Goal: Task Accomplishment & Management: Use online tool/utility

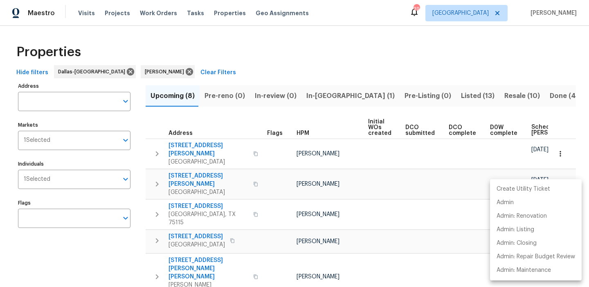
scroll to position [0, 100]
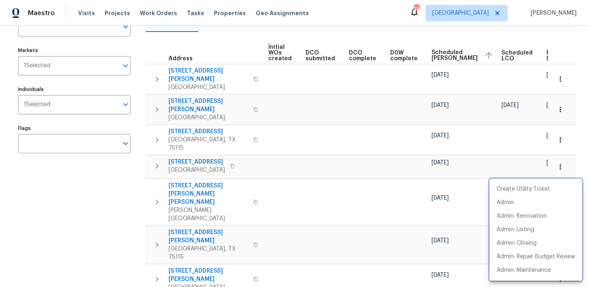
click at [311, 70] on div at bounding box center [294, 143] width 589 height 287
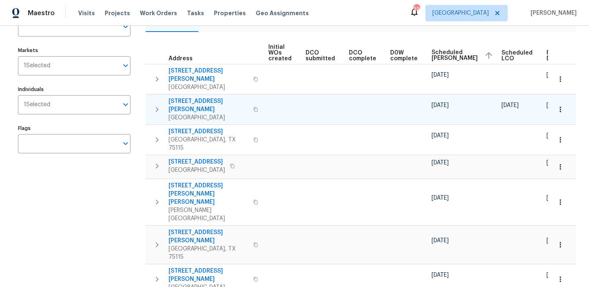
scroll to position [0, 0]
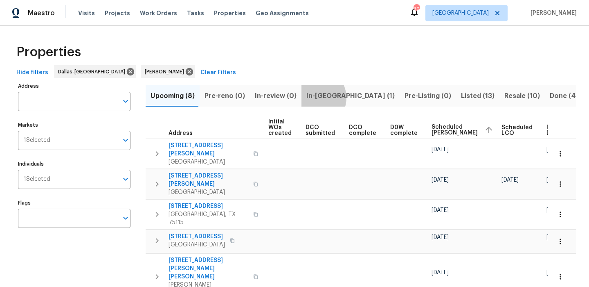
click at [311, 97] on span "In-[GEOGRAPHIC_DATA] (1)" at bounding box center [351, 95] width 88 height 11
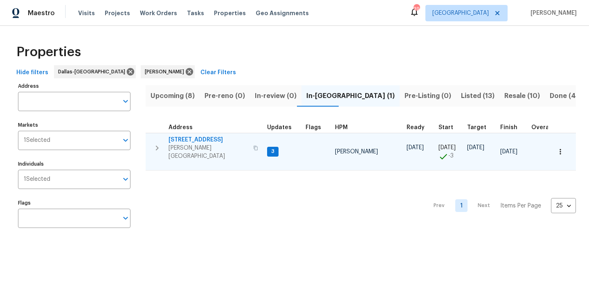
click at [196, 142] on span "[STREET_ADDRESS]" at bounding box center [209, 139] width 80 height 8
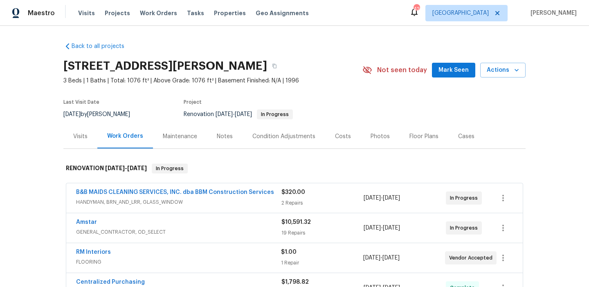
scroll to position [46, 0]
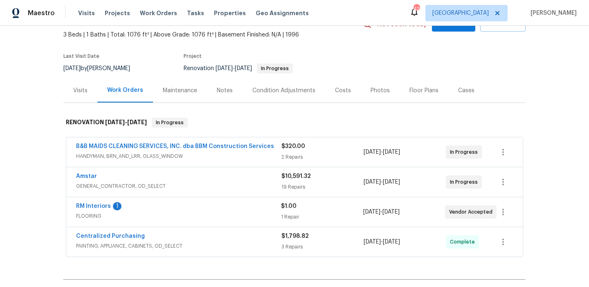
click at [169, 210] on div "RM Interiors 1" at bounding box center [178, 207] width 205 height 10
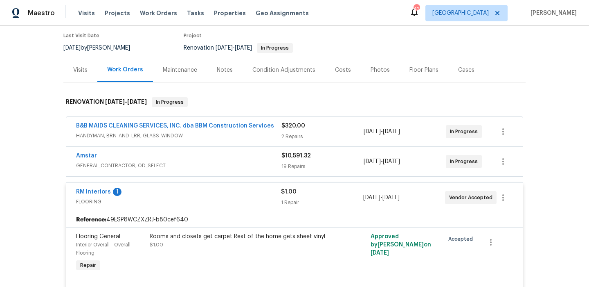
scroll to position [68, 0]
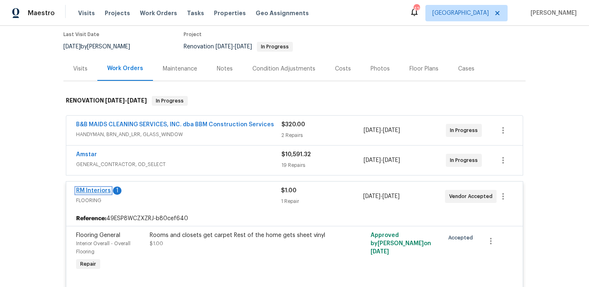
click at [96, 190] on link "RM Interiors" at bounding box center [93, 190] width 35 height 6
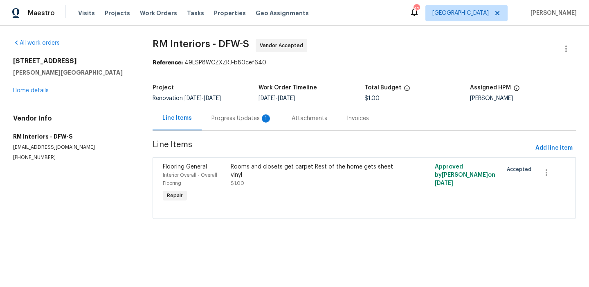
click at [284, 177] on div "Rooms and closets get carpet Rest of the home gets sheet vinyl" at bounding box center [313, 171] width 165 height 16
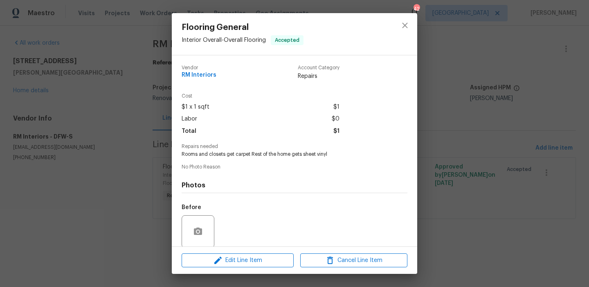
click at [114, 179] on div "Flooring General Interior Overall - Overall Flooring Accepted Vendor RM Interio…" at bounding box center [294, 143] width 589 height 287
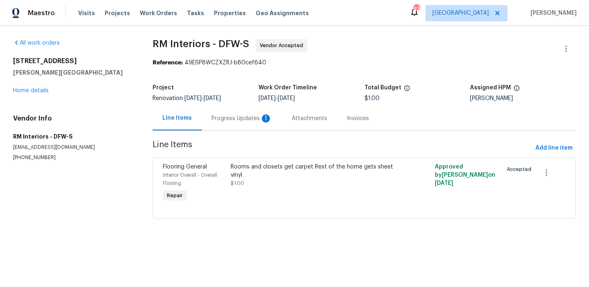
click at [219, 120] on div "Progress Updates 1" at bounding box center [242, 118] width 61 height 8
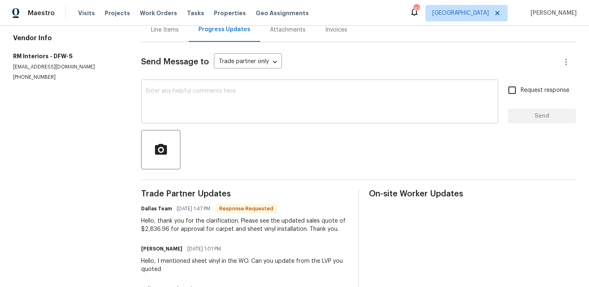
scroll to position [90, 0]
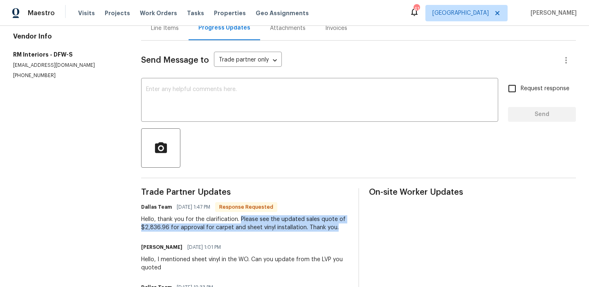
drag, startPoint x: 241, startPoint y: 218, endPoint x: 338, endPoint y: 233, distance: 97.8
click at [338, 233] on div "Trade Partner Updates Dallas Team 09/03/2025 1:47 PM Response Requested Hello, …" at bounding box center [244, 275] width 207 height 174
copy div "Please see the updated sales quote of $2,836.96 for approval for carpet and she…"
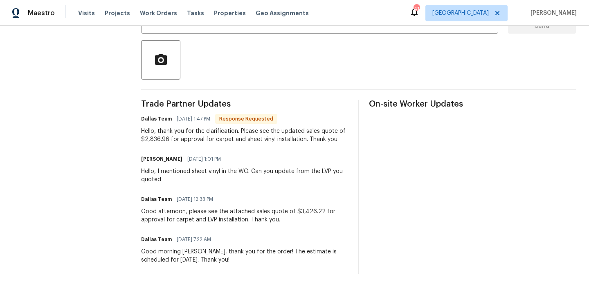
click at [314, 232] on div "Trade Partner Updates Dallas Team 09/03/2025 1:47 PM Response Requested Hello, …" at bounding box center [244, 187] width 207 height 174
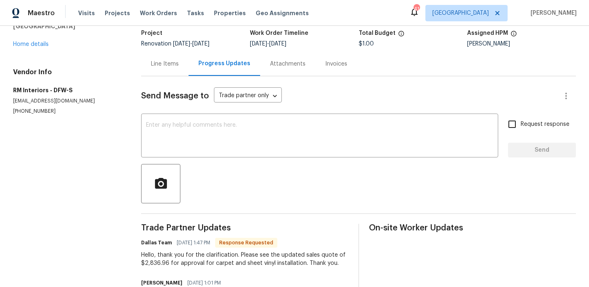
scroll to position [45, 0]
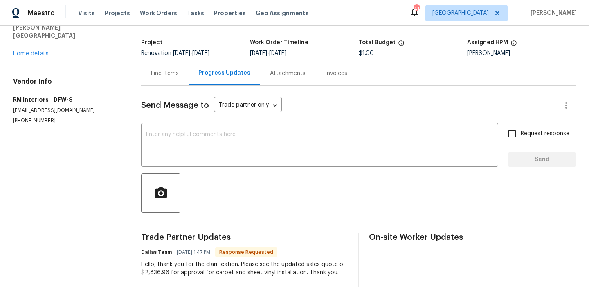
click at [175, 66] on div "Line Items" at bounding box center [164, 73] width 47 height 24
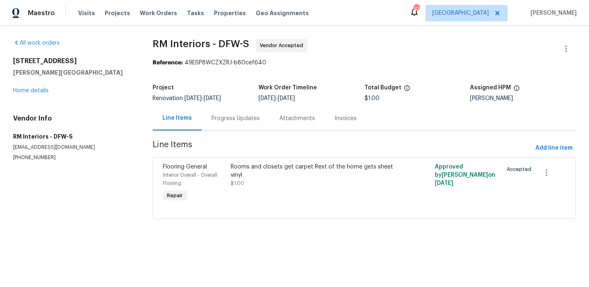
click at [275, 190] on div "Rooms and closets get carpet Rest of the home gets sheet vinyl $1.00" at bounding box center [313, 183] width 170 height 46
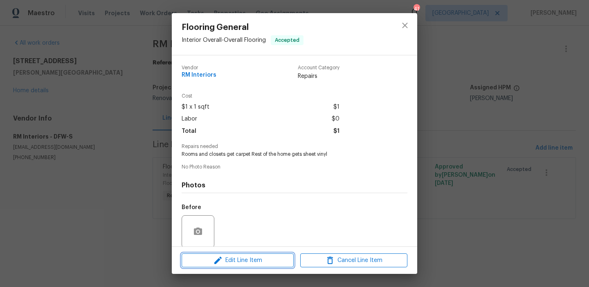
click at [283, 262] on span "Edit Line Item" at bounding box center [237, 260] width 107 height 10
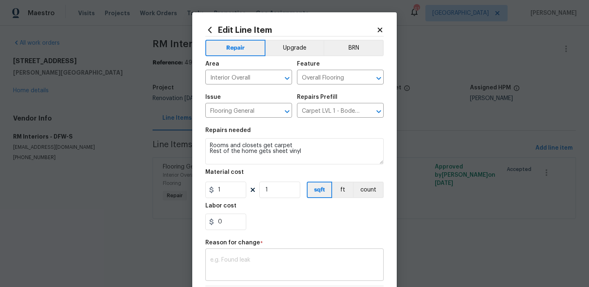
click at [287, 257] on textarea at bounding box center [294, 265] width 169 height 17
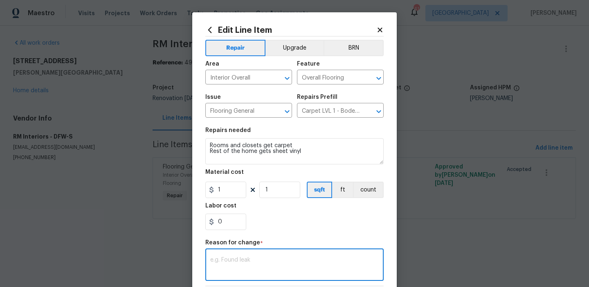
paste textarea "Please see the updated sales quote of $2,836.96 for approval for carpet and she…"
type textarea "Please see the updated sales quote of $2,836.96 for approval for carpet and she…"
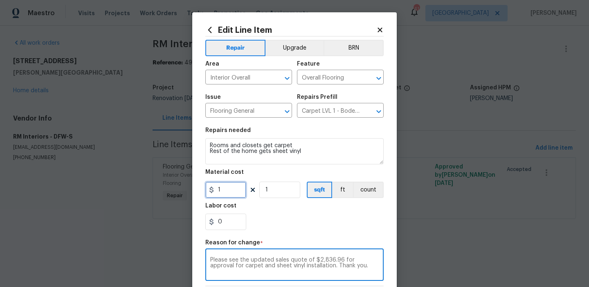
click at [231, 193] on input "1" at bounding box center [225, 189] width 41 height 16
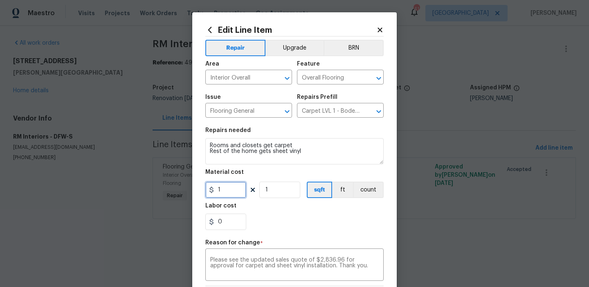
click at [231, 193] on input "1" at bounding box center [225, 189] width 41 height 16
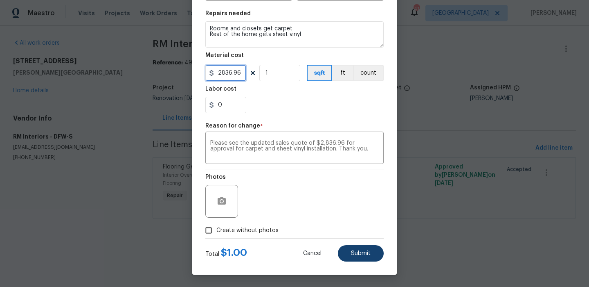
type input "2836.96"
click at [361, 256] on span "Submit" at bounding box center [361, 253] width 20 height 6
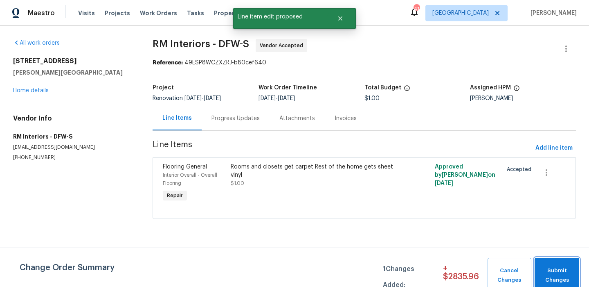
scroll to position [0, 0]
click at [573, 270] on span "Submit Changes" at bounding box center [557, 275] width 36 height 19
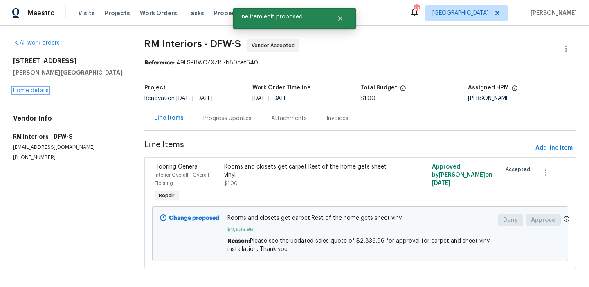
click at [36, 90] on link "Home details" at bounding box center [31, 91] width 36 height 6
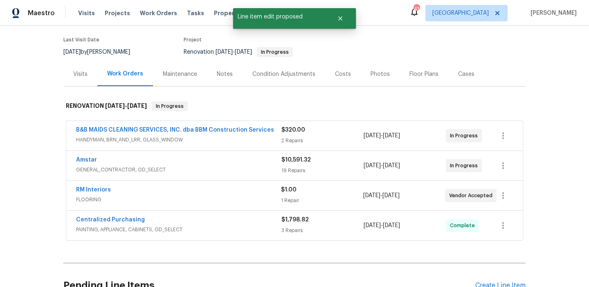
scroll to position [68, 0]
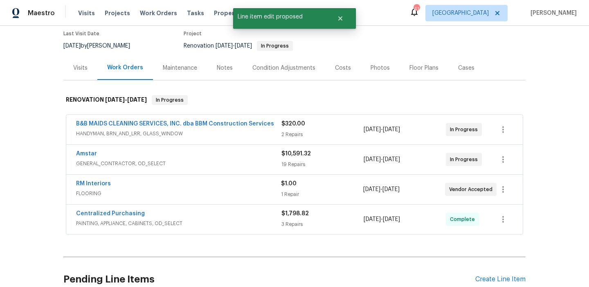
click at [341, 66] on div "Costs" at bounding box center [343, 68] width 16 height 8
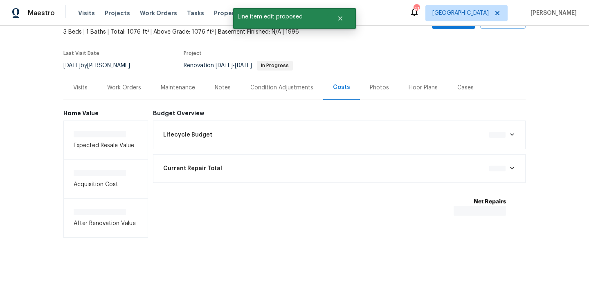
scroll to position [50, 0]
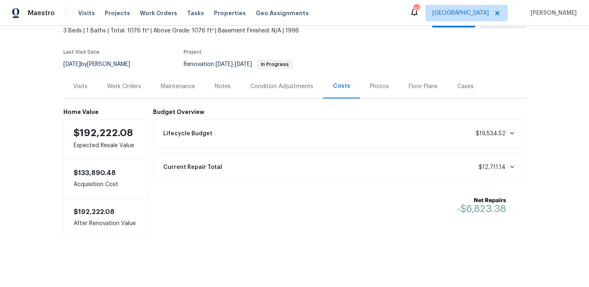
click at [134, 87] on div "Work Orders" at bounding box center [124, 86] width 34 height 8
